Goal: Check status: Check status

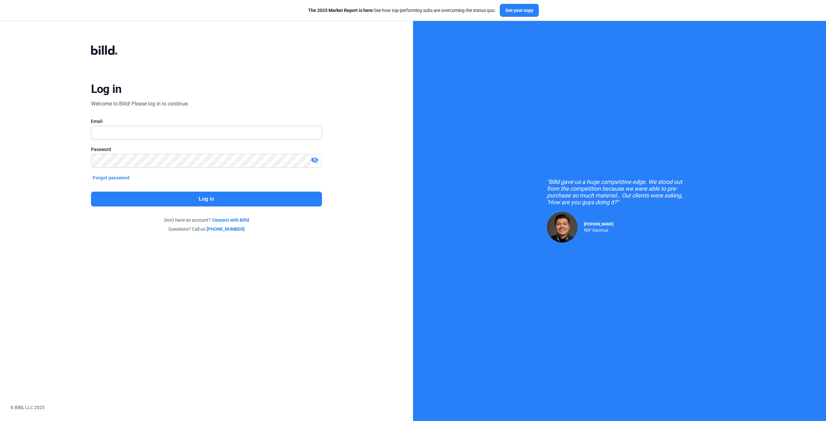
type input "[EMAIL_ADDRESS][DOMAIN_NAME]"
click at [225, 199] on button "Log in" at bounding box center [206, 199] width 231 height 15
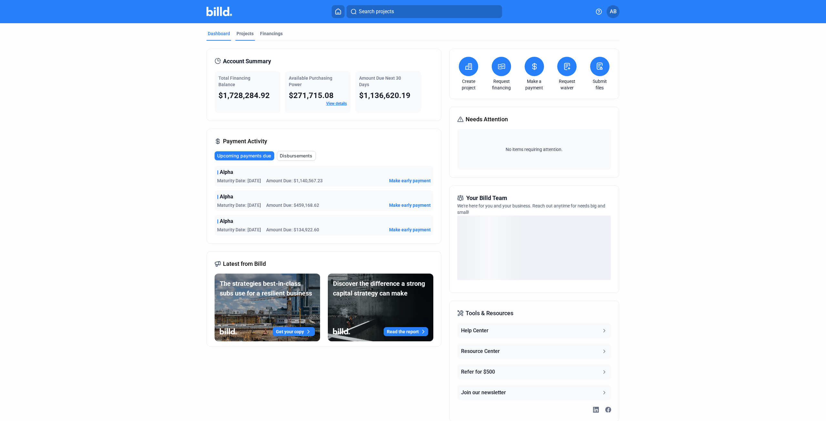
click at [246, 35] on div "Projects" at bounding box center [245, 33] width 17 height 6
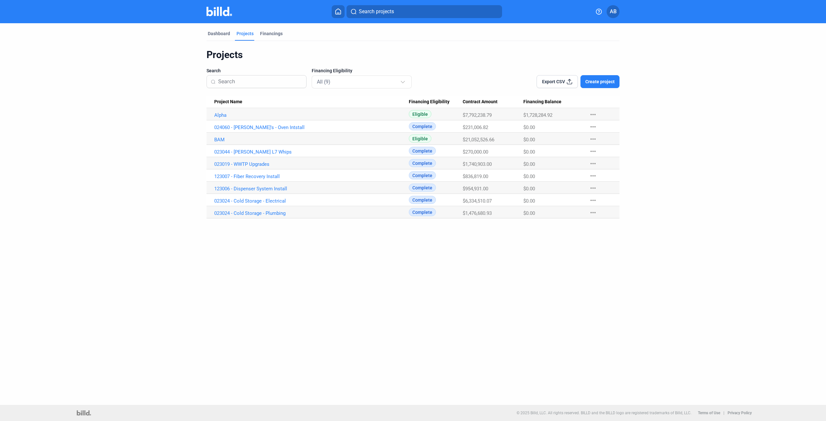
click at [225, 112] on Name "Alpha" at bounding box center [308, 114] width 202 height 12
click at [222, 116] on link "Alpha" at bounding box center [311, 115] width 195 height 6
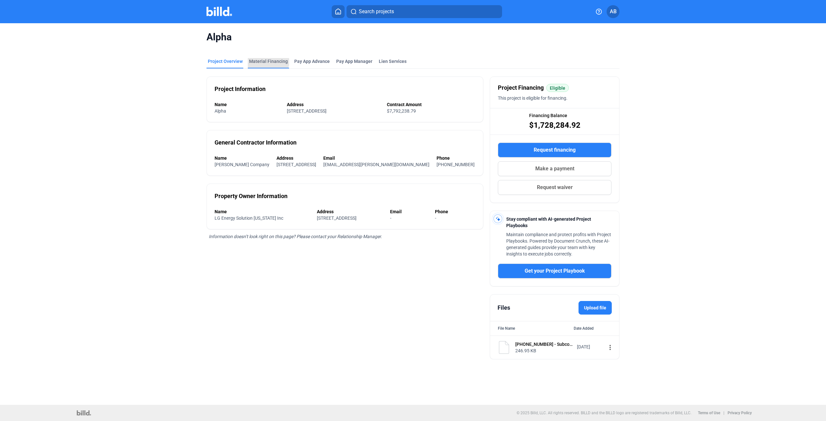
click at [265, 59] on div "Material Financing" at bounding box center [268, 61] width 39 height 6
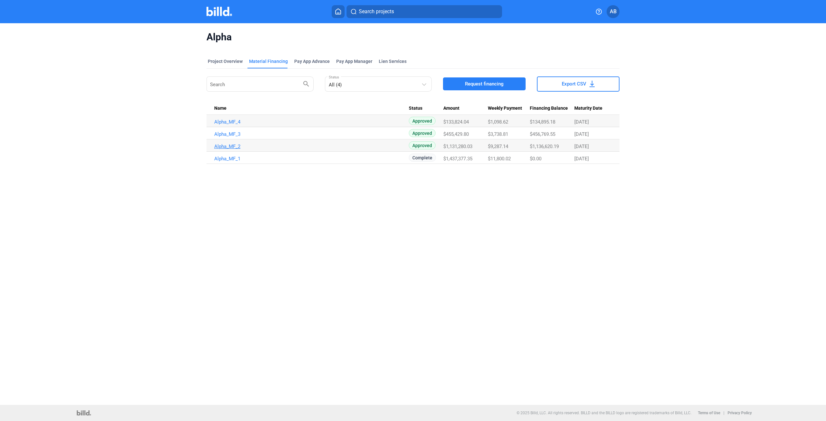
click at [225, 147] on link "Alpha_MF_2" at bounding box center [311, 147] width 195 height 6
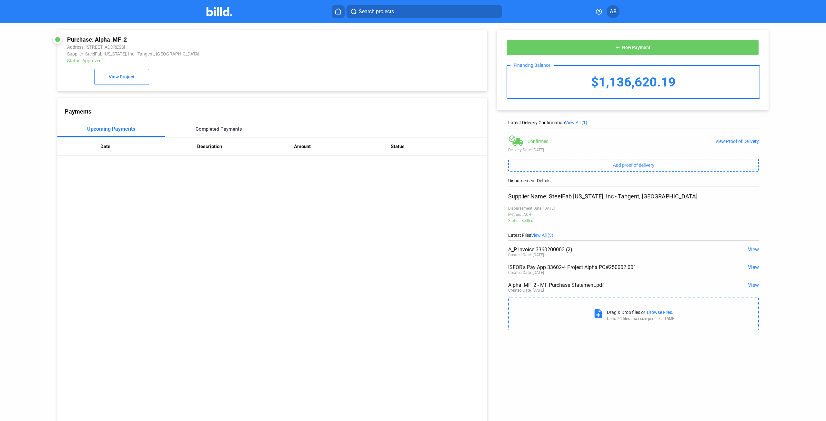
click at [220, 131] on div "Completed Payments" at bounding box center [219, 129] width 46 height 6
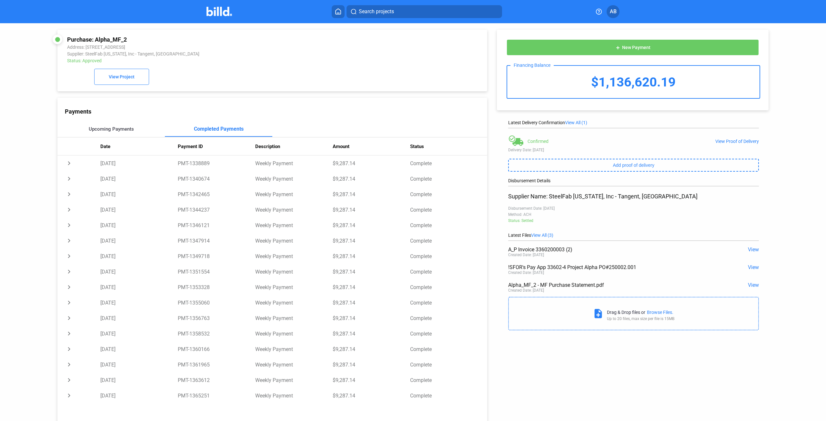
click at [126, 131] on div "Upcoming Payments" at bounding box center [111, 129] width 45 height 6
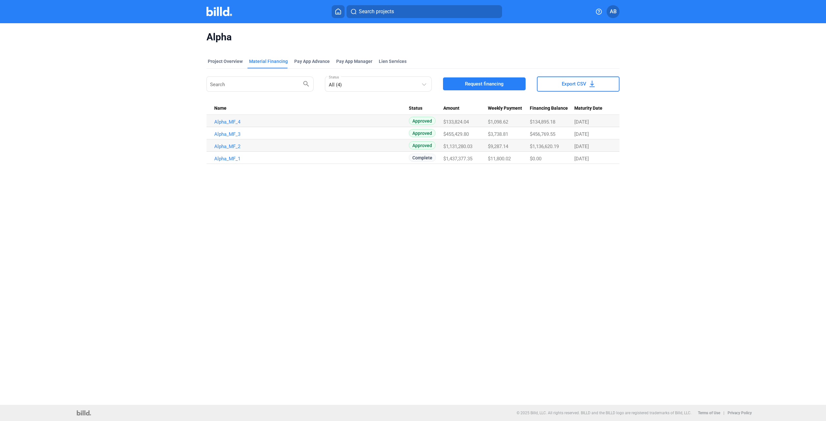
click at [233, 143] on td "Alpha_MF_2" at bounding box center [308, 145] width 202 height 12
click at [232, 144] on link "Alpha_MF_2" at bounding box center [311, 147] width 195 height 6
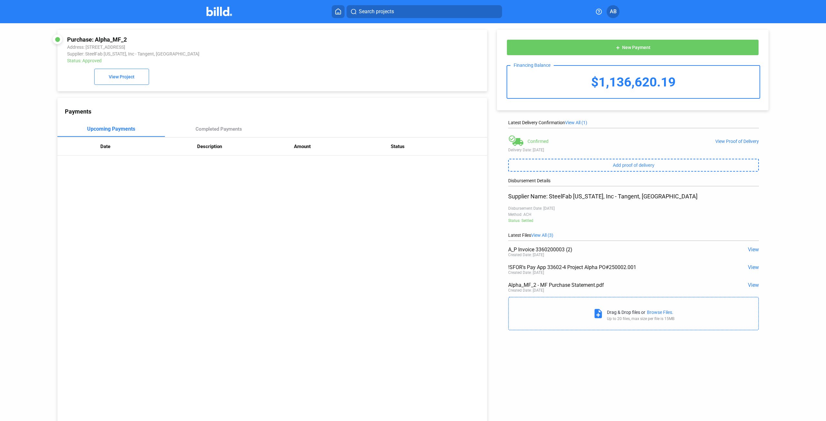
click at [752, 287] on span "View" at bounding box center [753, 285] width 11 height 6
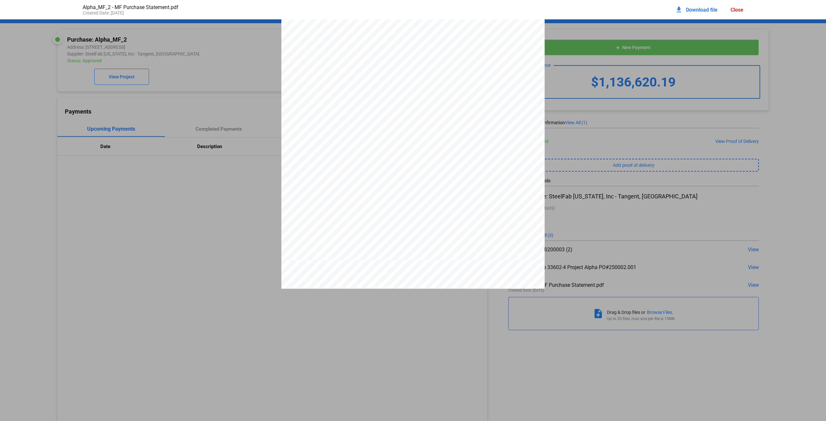
scroll to position [97, 0]
